Goal: Task Accomplishment & Management: Manage account settings

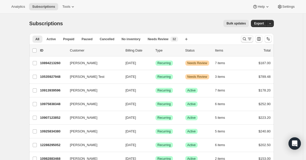
click at [248, 39] on icon "Search and filter results" at bounding box center [249, 38] width 5 height 5
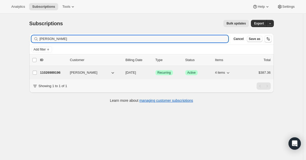
type input "[PERSON_NAME]"
click at [54, 72] on p "11026989196" at bounding box center [53, 72] width 26 height 5
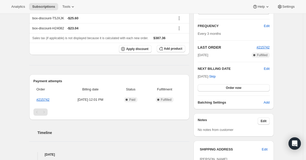
scroll to position [169, 0]
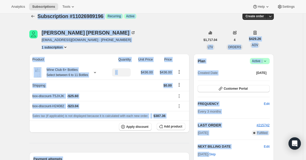
drag, startPoint x: 308, startPoint y: 65, endPoint x: 305, endPoint y: 4, distance: 61.0
click at [305, 4] on html "Analytics Subscriptions Tools Help Settings Skip to content Subscription #11026…" at bounding box center [153, 73] width 306 height 160
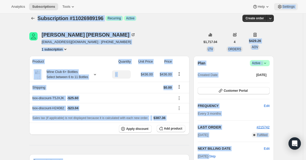
click at [286, 4] on button "Settings" at bounding box center [286, 6] width 24 height 7
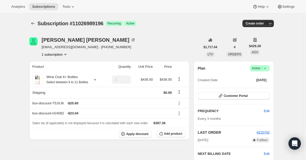
click at [78, 49] on span "[EMAIL_ADDRESS][DOMAIN_NAME] · [PHONE_NUMBER]" at bounding box center [89, 46] width 94 height 5
click at [62, 56] on button "1 subscription" at bounding box center [55, 54] width 26 height 5
click at [122, 61] on th "Quantity" at bounding box center [118, 66] width 27 height 11
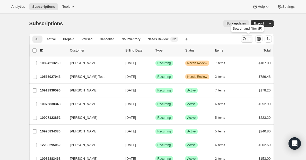
click at [247, 40] on icon "Search and filter results" at bounding box center [244, 38] width 5 height 5
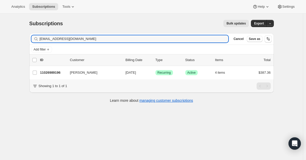
type input "LSorbo63@gmail.com"
